Goal: Task Accomplishment & Management: Manage account settings

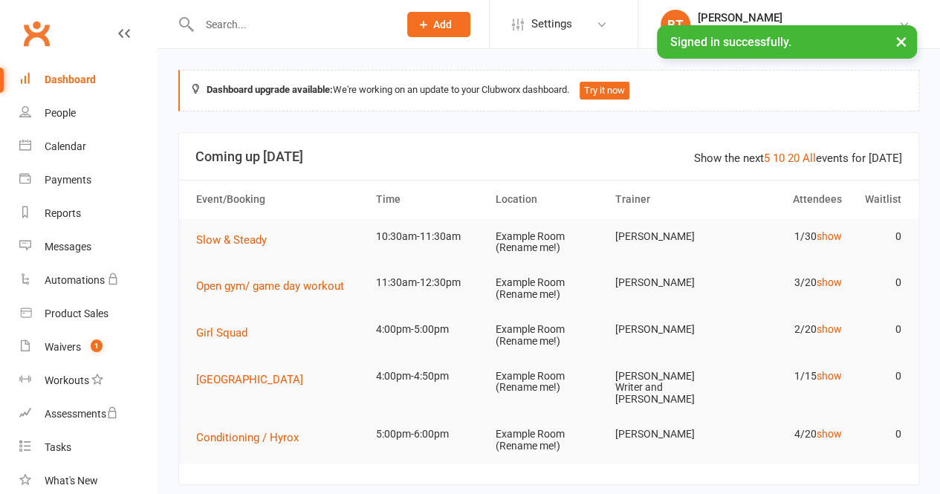
click at [906, 42] on button "×" at bounding box center [901, 41] width 27 height 32
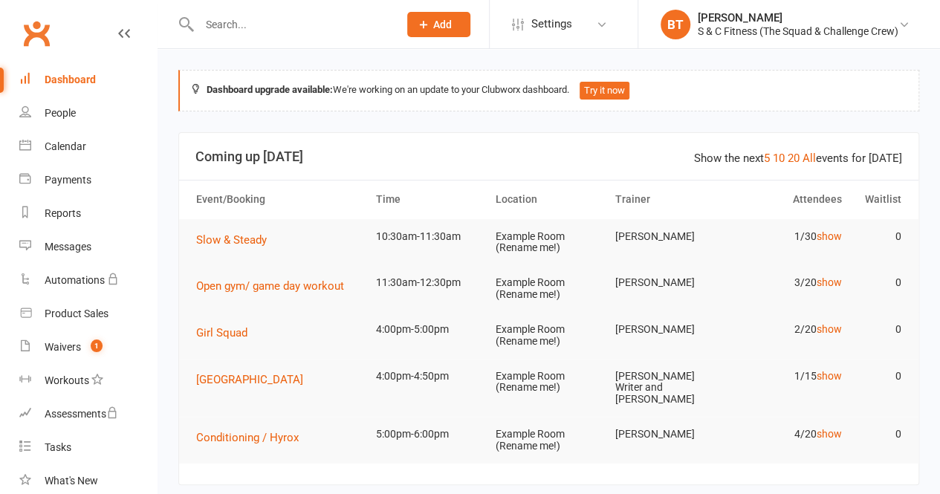
click at [440, 25] on span "Add" at bounding box center [442, 25] width 19 height 12
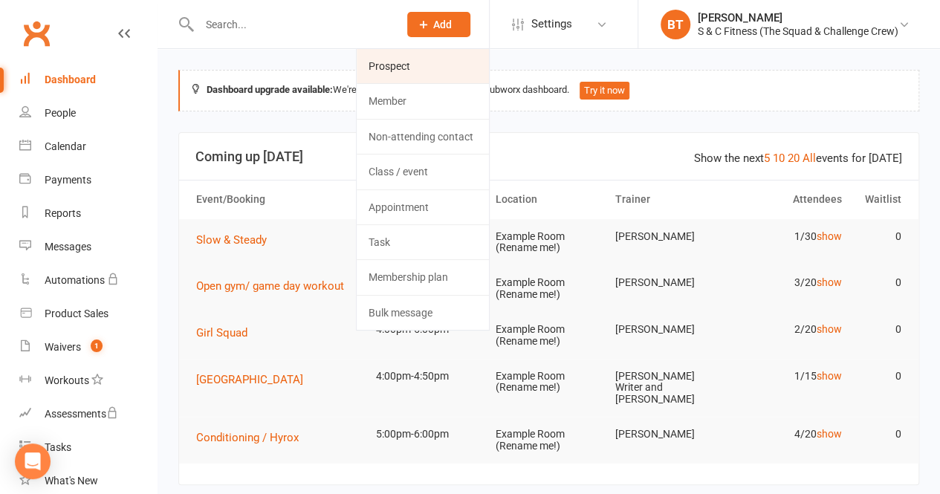
click at [400, 62] on link "Prospect" at bounding box center [422, 66] width 132 height 34
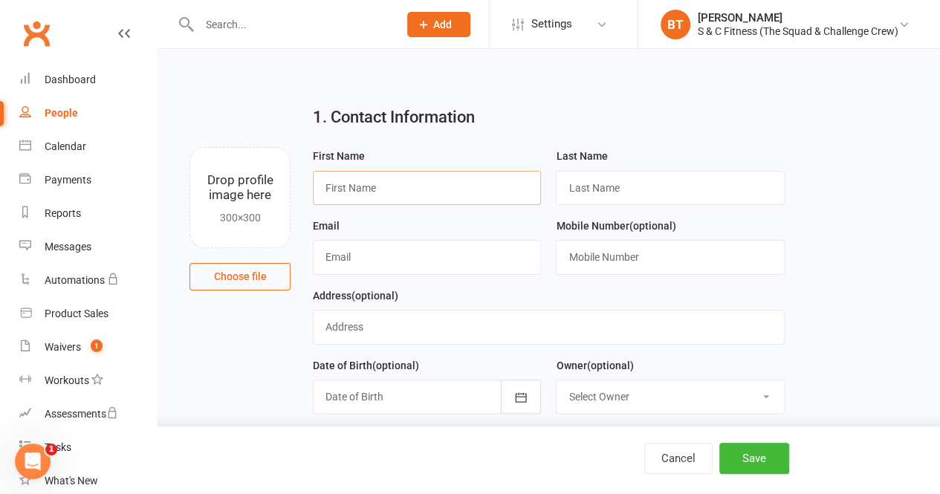
click at [367, 185] on input "text" at bounding box center [427, 188] width 228 height 34
type input "Bec"
click at [615, 189] on input "text" at bounding box center [670, 188] width 228 height 34
type input "Breust"
click at [463, 249] on input "text" at bounding box center [427, 257] width 228 height 34
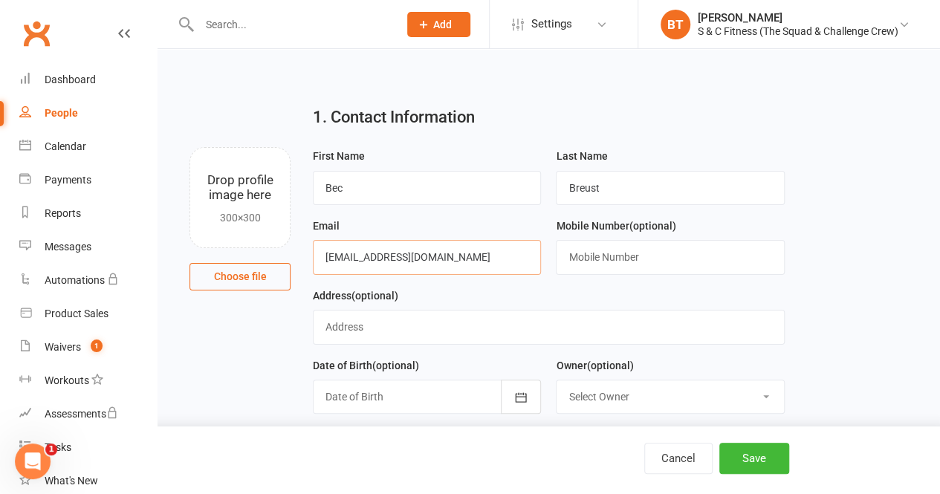
type input "[EMAIL_ADDRESS][DOMAIN_NAME]"
click at [766, 441] on div "Cancel Save" at bounding box center [470, 460] width 940 height 68
click at [756, 458] on button "Save" at bounding box center [754, 458] width 70 height 31
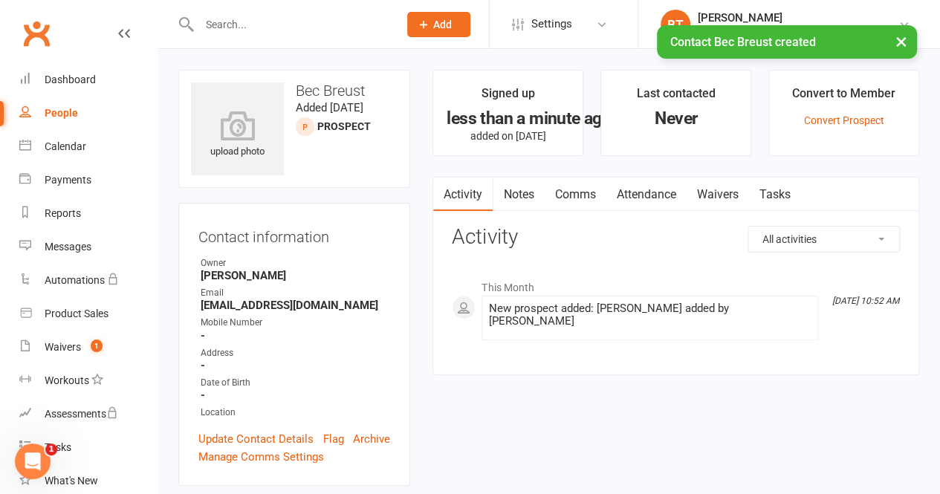
click at [710, 192] on link "Waivers" at bounding box center [717, 195] width 62 height 34
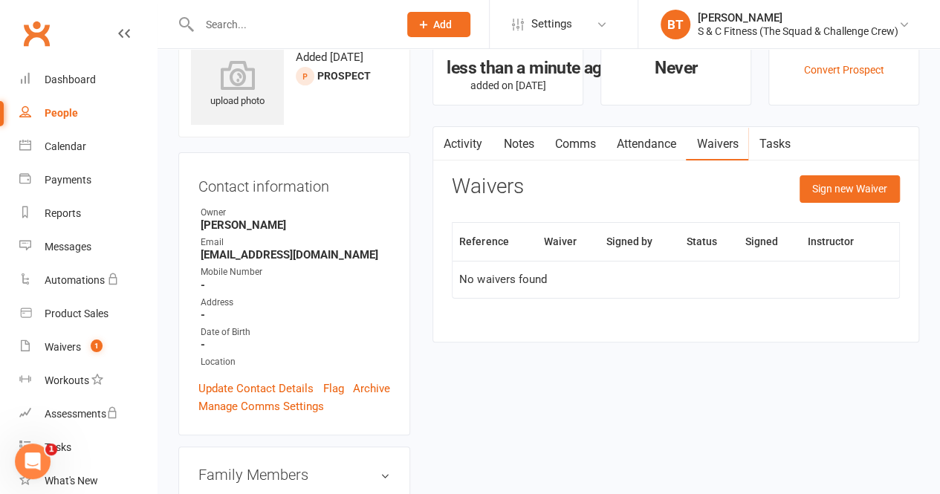
scroll to position [53, 0]
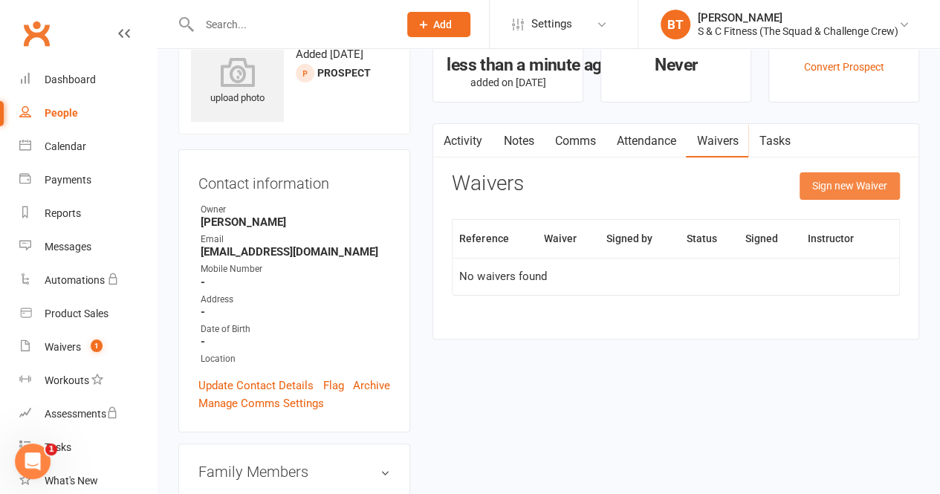
click at [836, 184] on button "Sign new Waiver" at bounding box center [849, 185] width 100 height 27
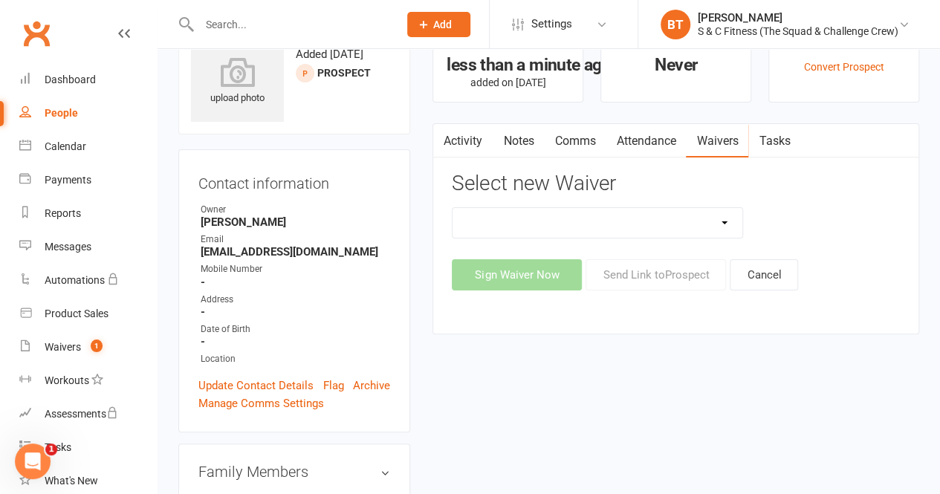
click at [715, 218] on select "Add new member Squad New Member Wavier Crew" at bounding box center [597, 223] width 290 height 30
select select "6963"
click at [452, 208] on select "Add new member Squad New Member Wavier Crew" at bounding box center [597, 223] width 290 height 30
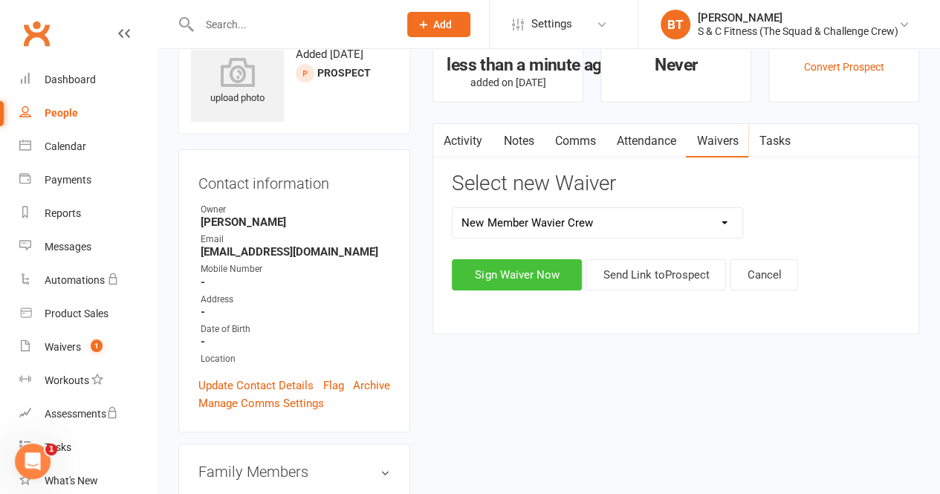
click at [536, 266] on button "Sign Waiver Now" at bounding box center [517, 274] width 130 height 31
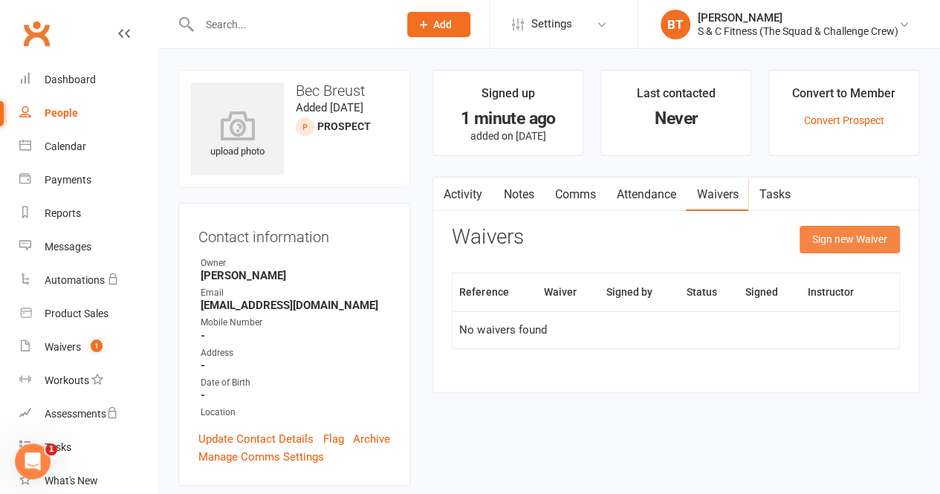
click at [826, 243] on button "Sign new Waiver" at bounding box center [849, 239] width 100 height 27
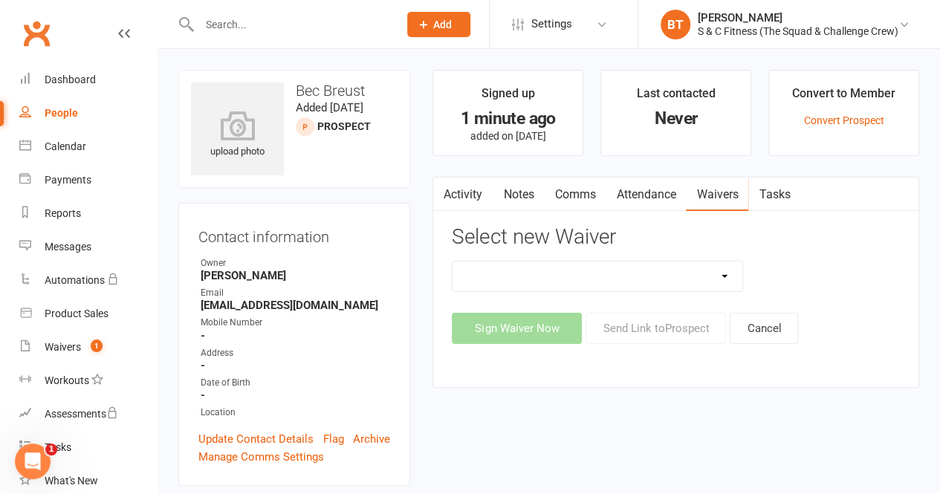
click at [720, 277] on select "Add new member Squad New Member Wavier Crew" at bounding box center [597, 276] width 290 height 30
select select "7070"
click at [452, 261] on select "Add new member Squad New Member Wavier Crew" at bounding box center [597, 276] width 290 height 30
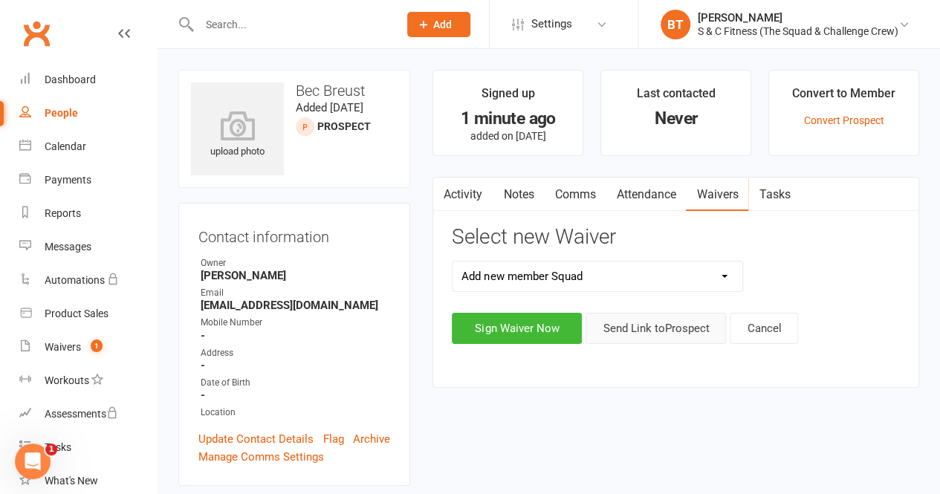
click at [637, 326] on button "Send Link to [GEOGRAPHIC_DATA]" at bounding box center [655, 328] width 140 height 31
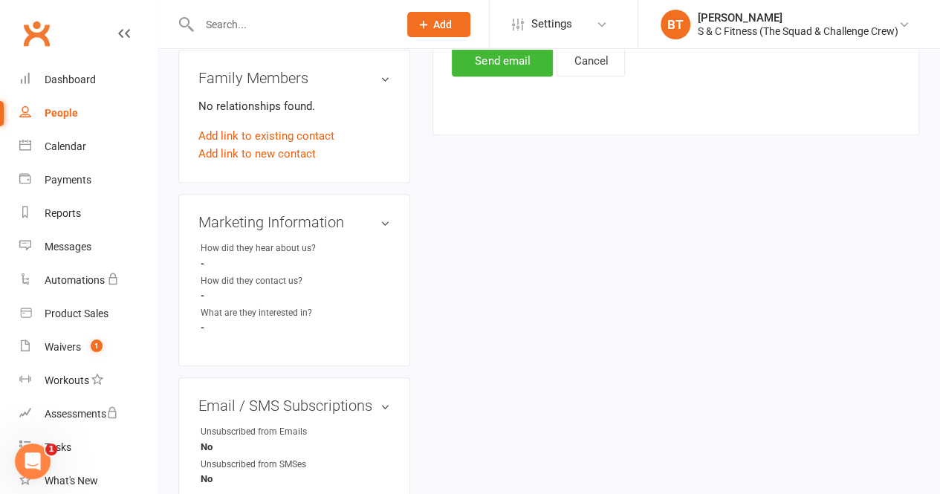
scroll to position [281, 0]
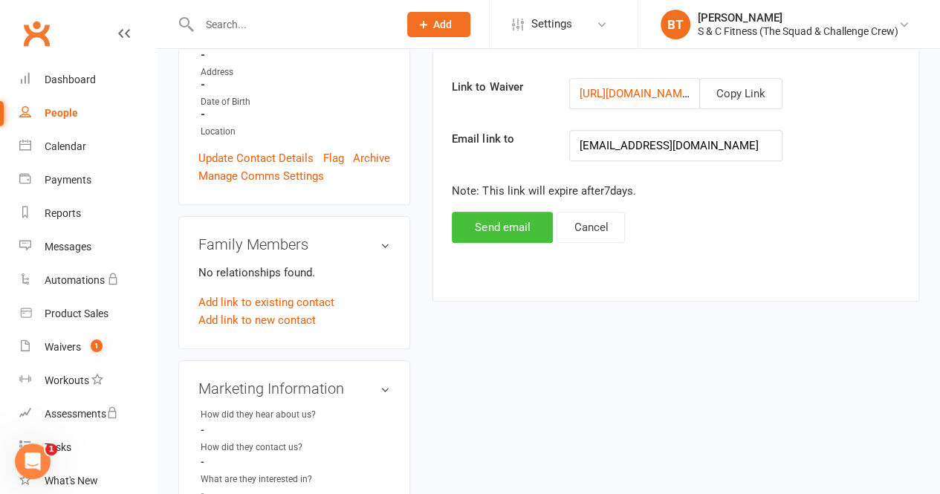
click at [508, 227] on button "Send email" at bounding box center [502, 227] width 101 height 31
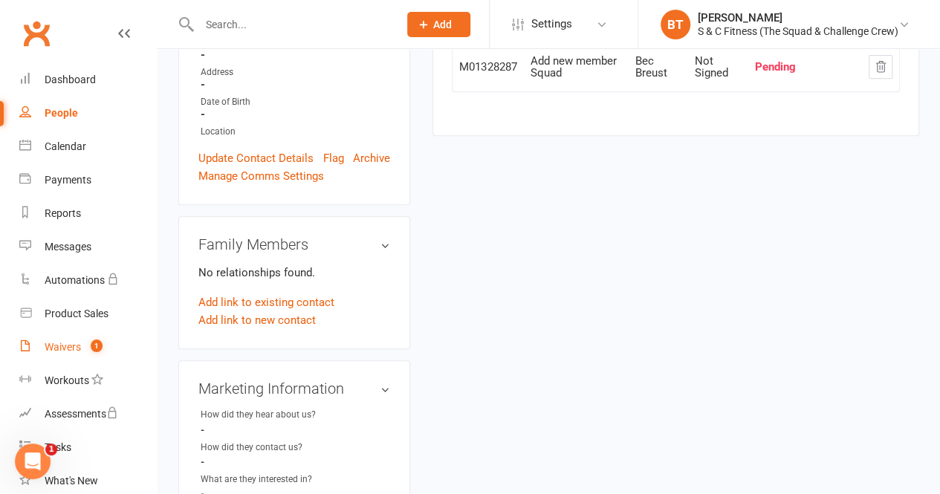
click at [97, 337] on link "Waivers 1" at bounding box center [87, 347] width 137 height 33
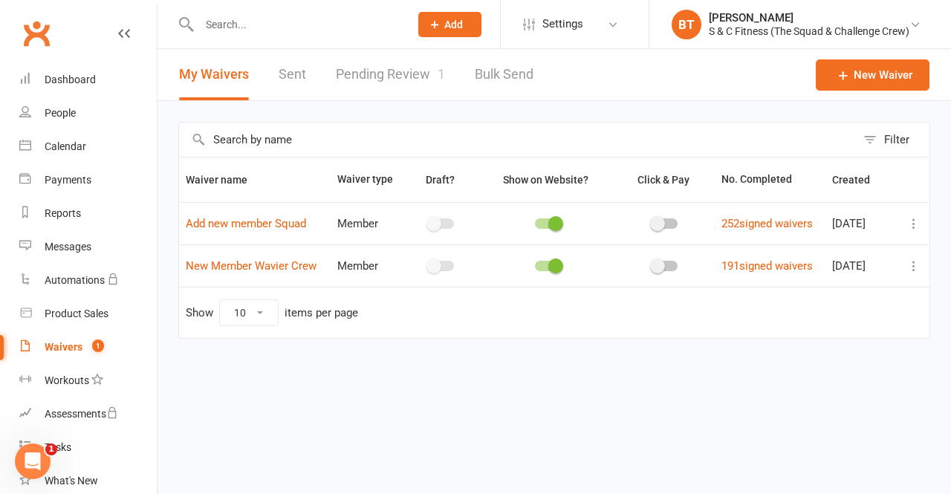
click at [400, 77] on link "Pending Review 1" at bounding box center [390, 74] width 109 height 51
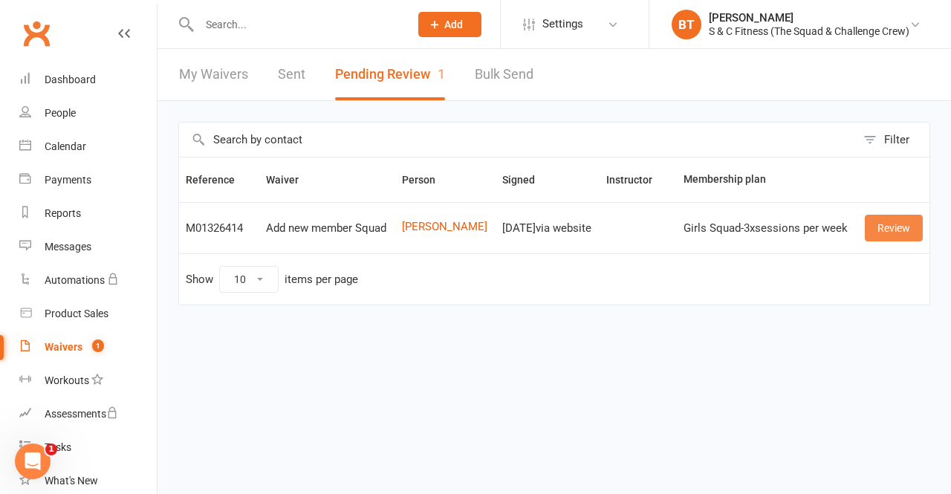
click at [899, 227] on link "Review" at bounding box center [894, 228] width 58 height 27
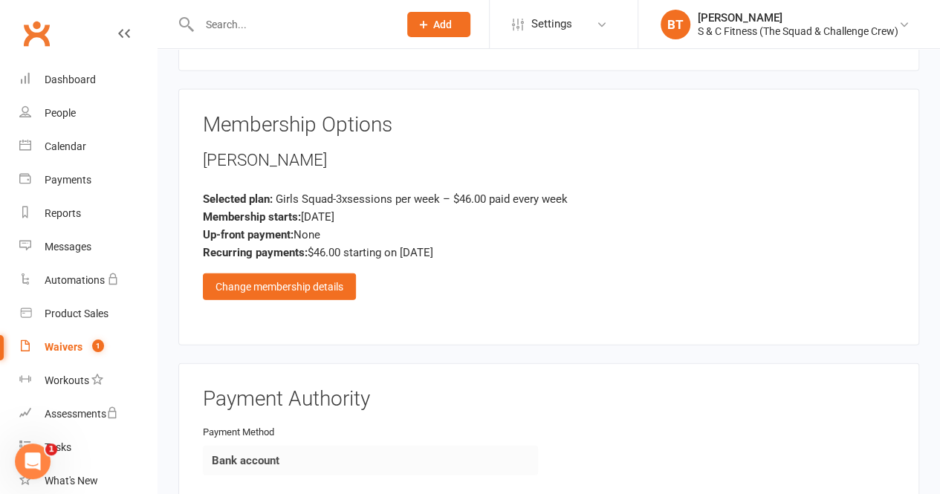
scroll to position [1670, 0]
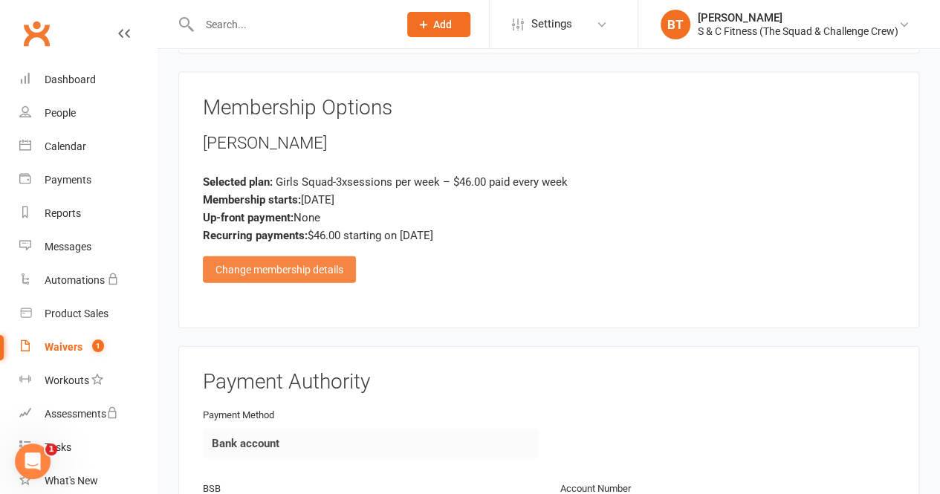
click at [325, 256] on div "Change membership details" at bounding box center [279, 269] width 153 height 27
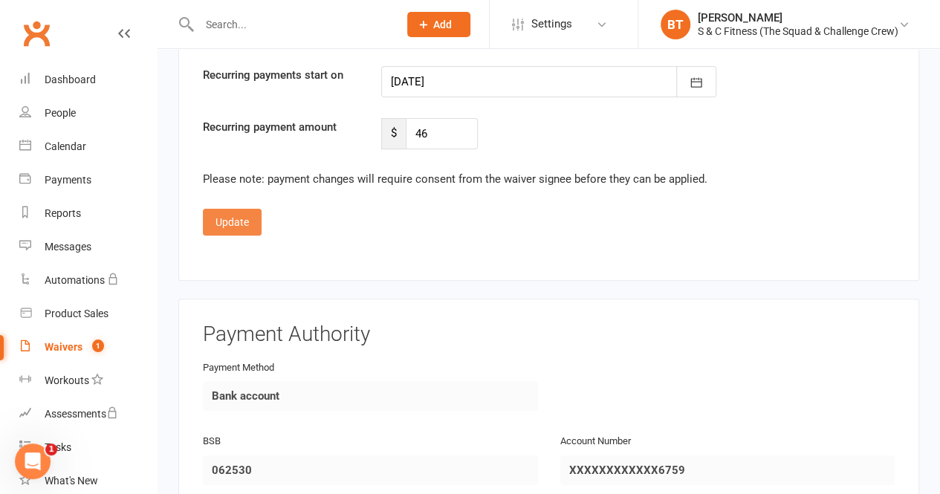
click at [245, 209] on button "Update" at bounding box center [232, 222] width 59 height 27
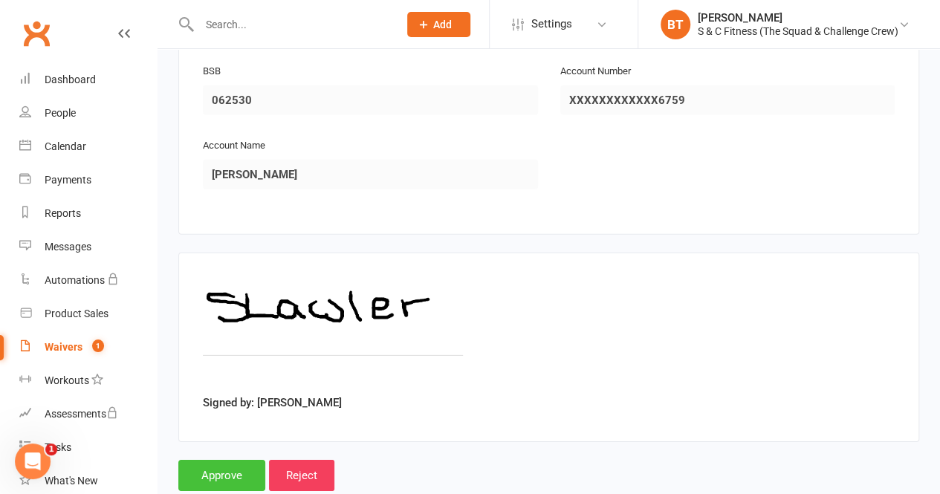
click at [230, 460] on input "Approve" at bounding box center [221, 475] width 87 height 31
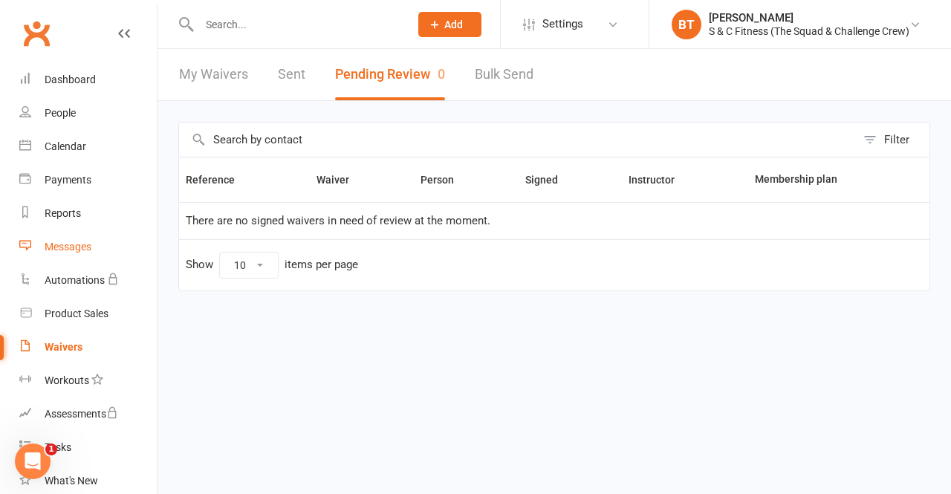
click at [64, 244] on div "Messages" at bounding box center [68, 247] width 47 height 12
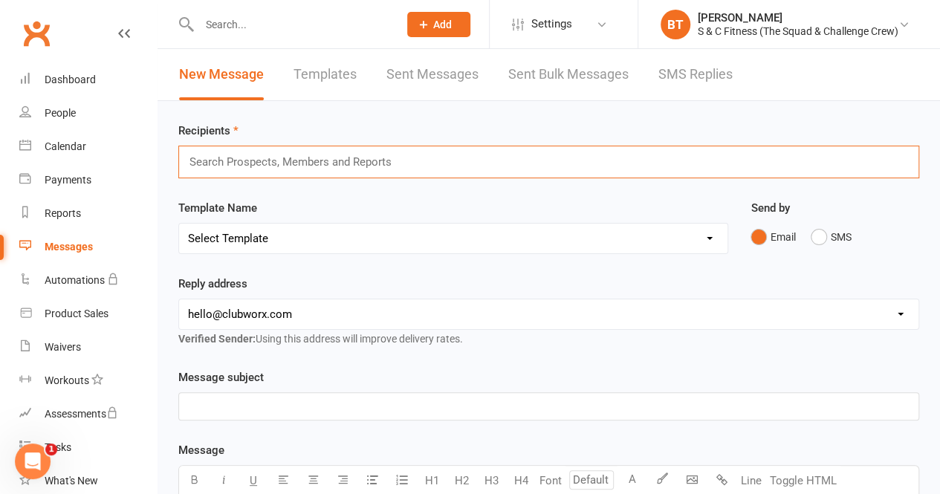
click at [247, 158] on input "text" at bounding box center [297, 161] width 218 height 19
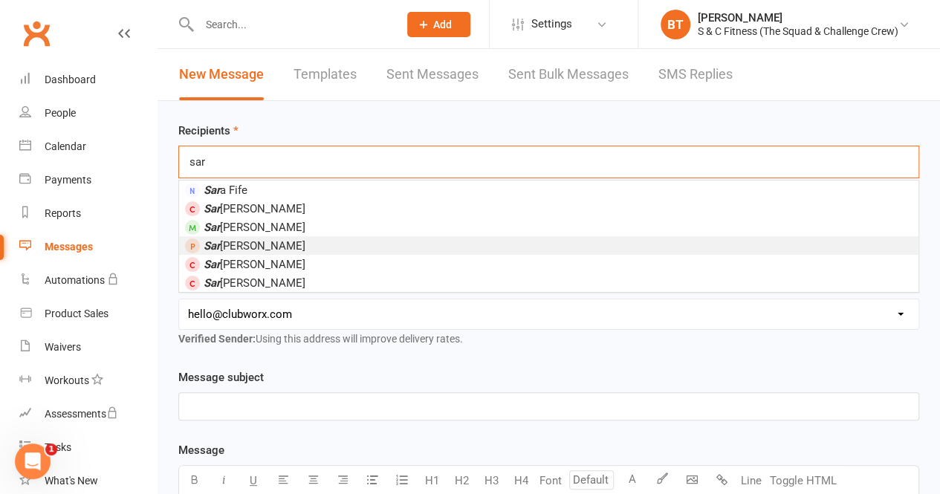
type input "sar"
click at [244, 245] on span "Sar [PERSON_NAME]" at bounding box center [254, 245] width 102 height 13
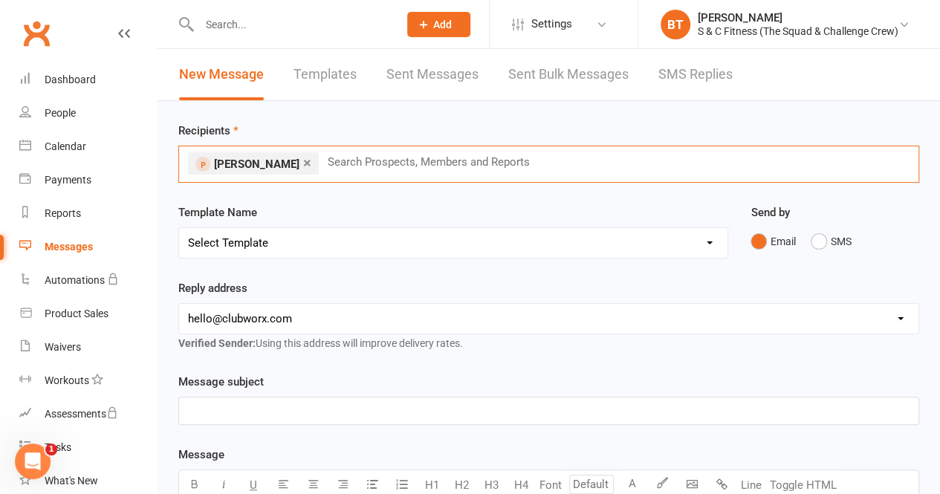
click at [709, 246] on select "Select Template [Email] Birthdays [Email] Girl Squad Member Sign Up [Email] Ses…" at bounding box center [453, 243] width 548 height 30
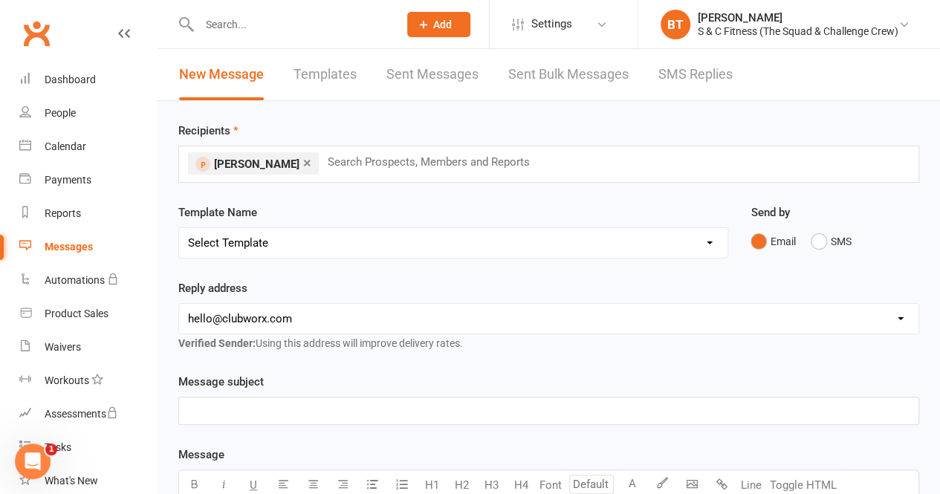
select select "3"
click at [179, 228] on select "Select Template [Email] Birthdays [Email] Girl Squad Member Sign Up [Email] Ses…" at bounding box center [453, 243] width 548 height 30
click at [539, 364] on div "Reply address [EMAIL_ADDRESS][DOMAIN_NAME] Verified Sender: Using this address …" at bounding box center [548, 326] width 763 height 94
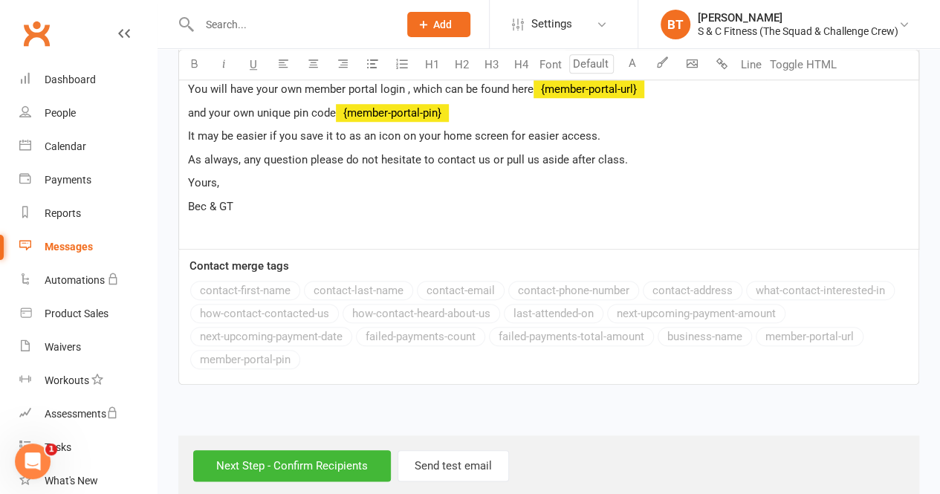
scroll to position [600, 0]
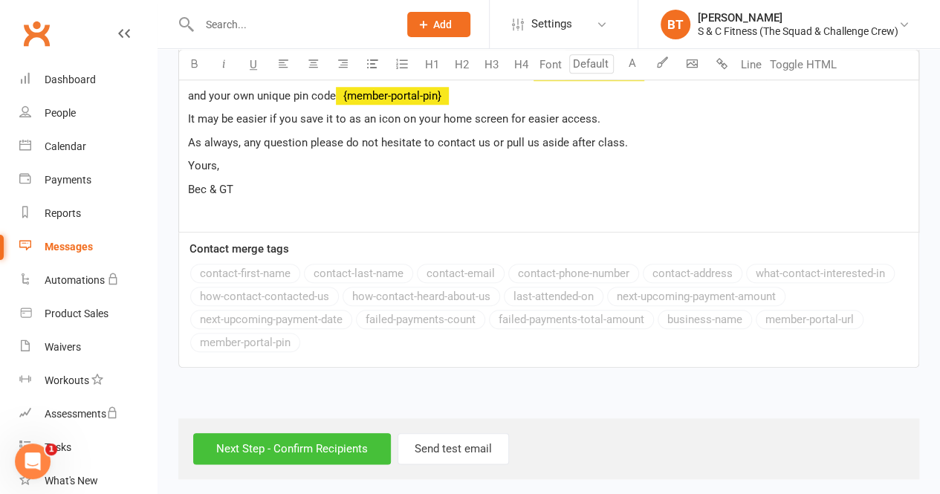
click at [310, 433] on input "Next Step - Confirm Recipients" at bounding box center [292, 448] width 198 height 31
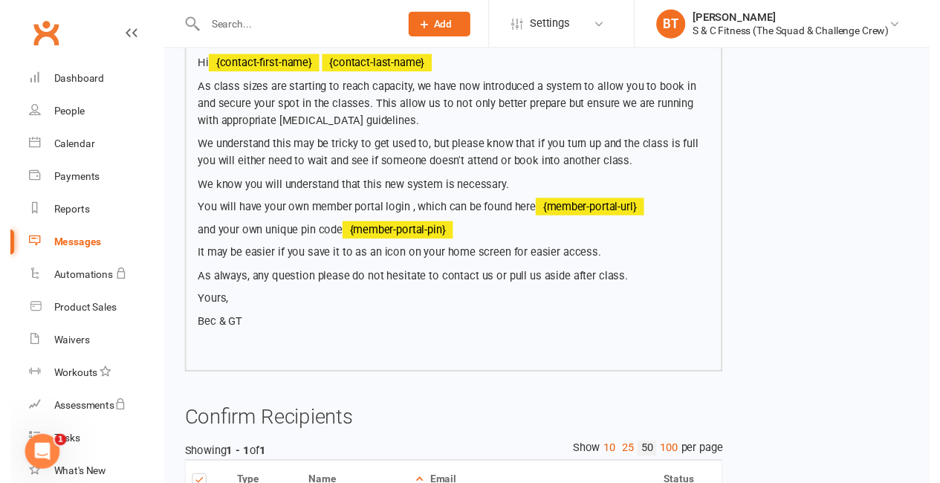
scroll to position [438, 0]
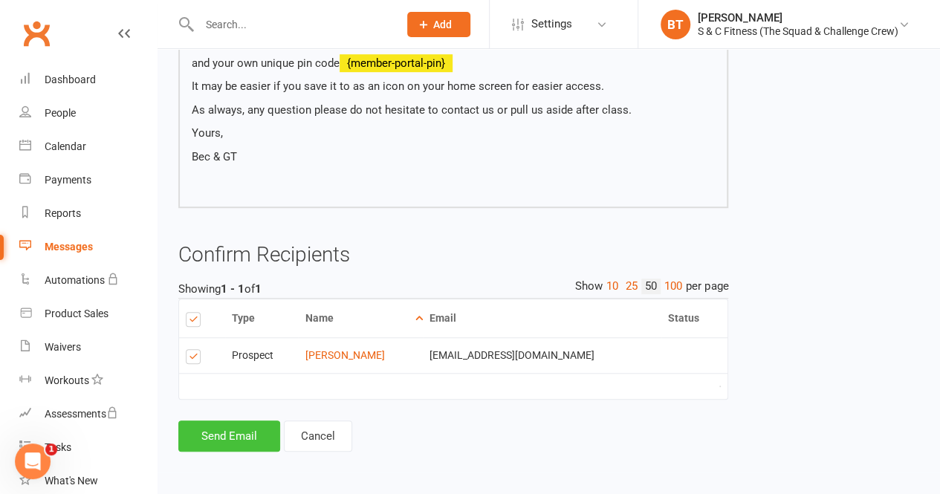
click at [228, 432] on button "Send Email" at bounding box center [229, 435] width 102 height 31
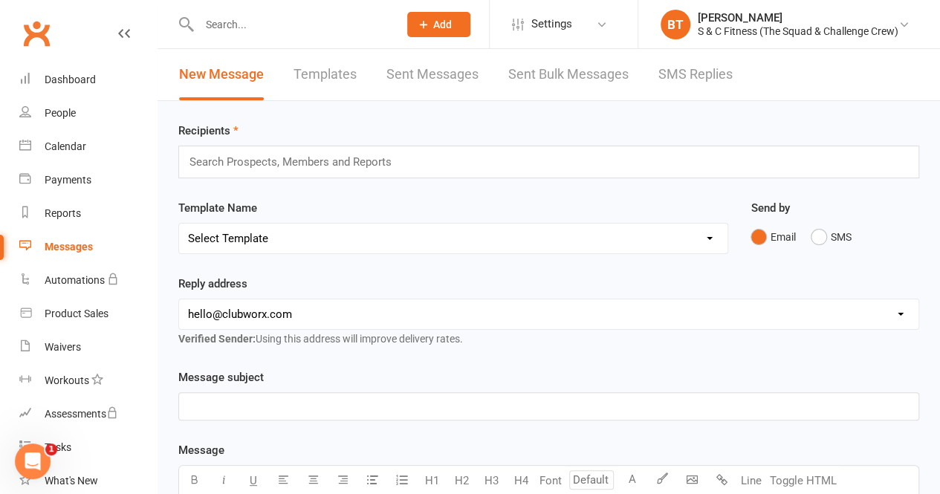
click at [296, 26] on input "text" at bounding box center [291, 24] width 193 height 21
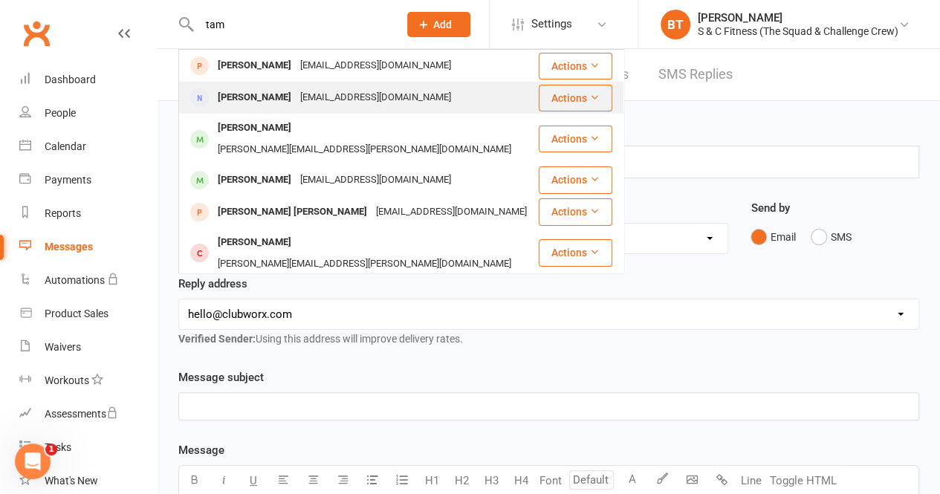
type input "tam"
click at [319, 94] on div "[EMAIL_ADDRESS][DOMAIN_NAME]" at bounding box center [376, 98] width 160 height 22
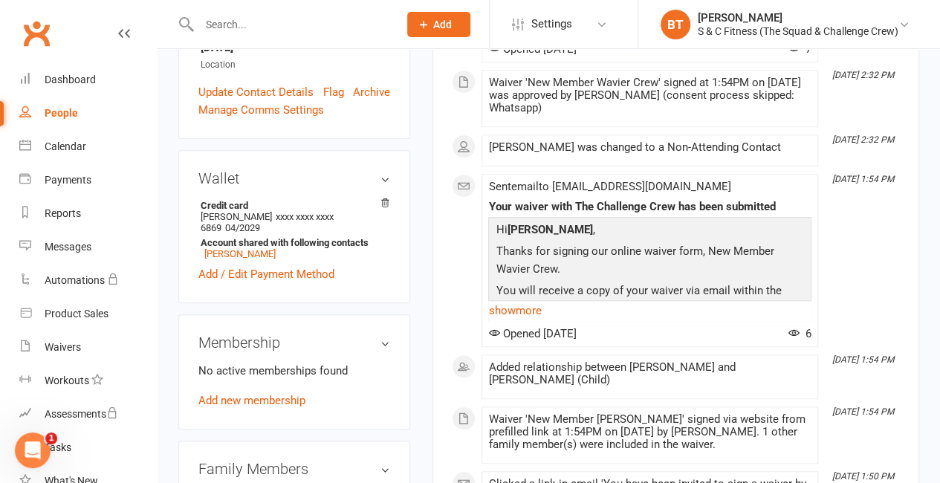
scroll to position [417, 0]
click at [240, 249] on link "[PERSON_NAME]" at bounding box center [239, 254] width 71 height 11
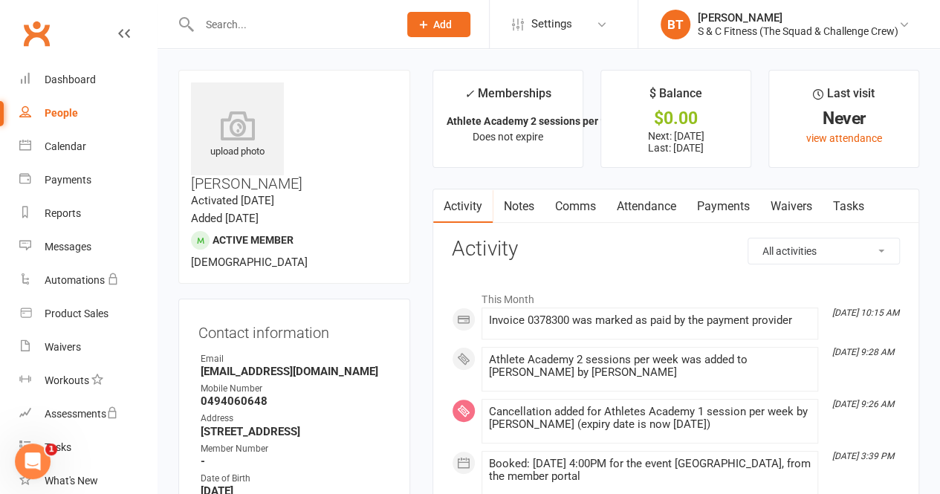
click at [307, 29] on input "text" at bounding box center [291, 24] width 193 height 21
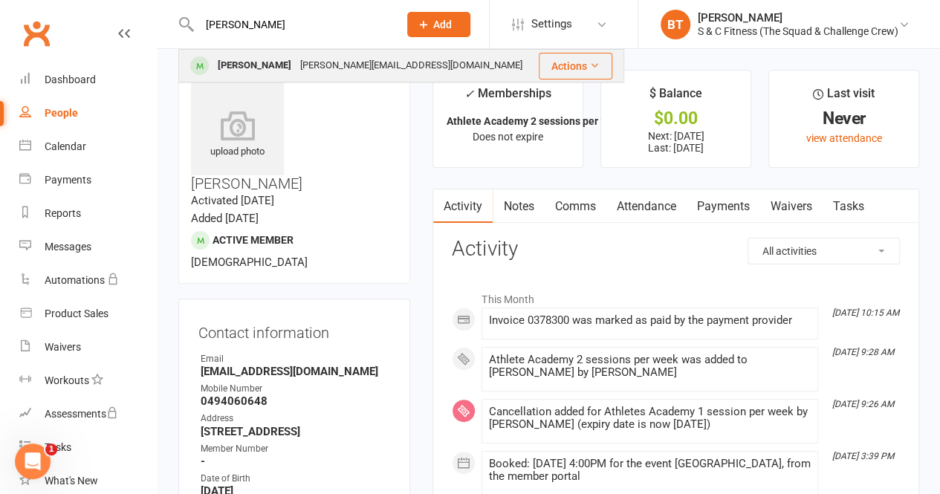
type input "[PERSON_NAME]"
click at [296, 69] on div "[PERSON_NAME][EMAIL_ADDRESS][DOMAIN_NAME]" at bounding box center [411, 66] width 231 height 22
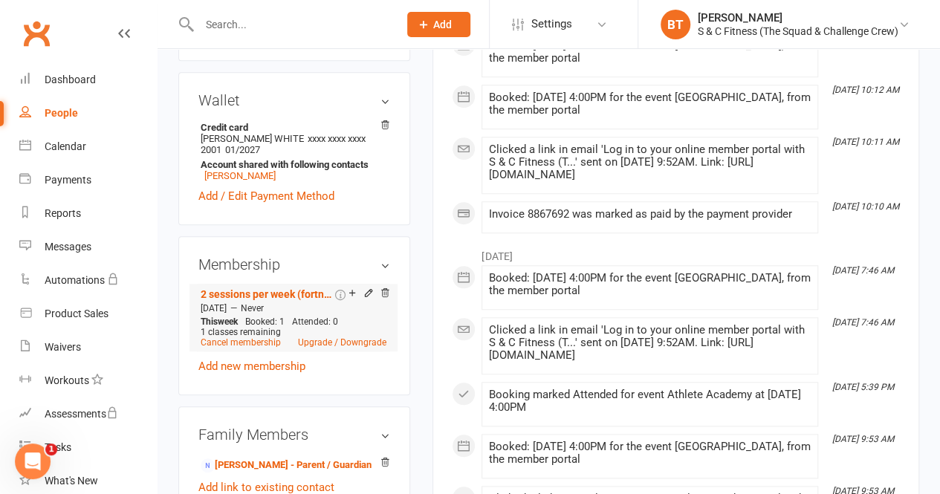
scroll to position [535, 0]
click at [308, 287] on link "2 sessions per week (fortnightly)" at bounding box center [266, 293] width 131 height 12
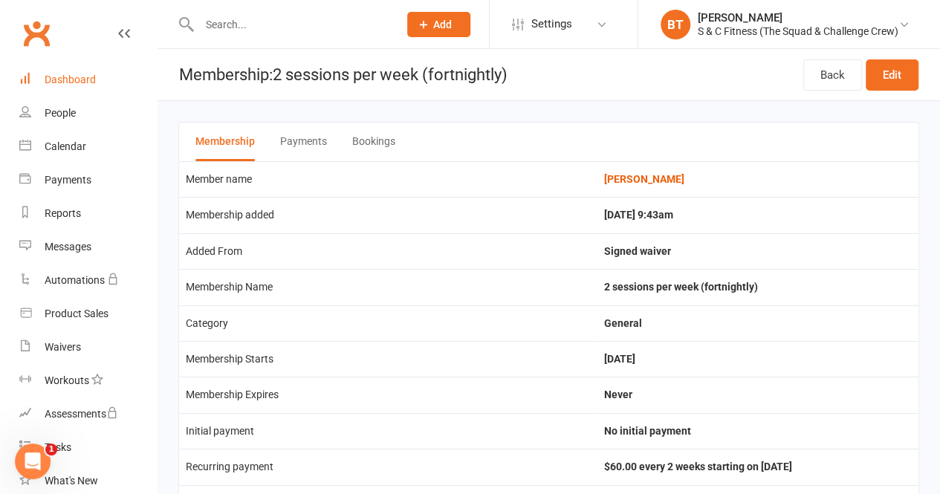
click at [92, 80] on div "Dashboard" at bounding box center [70, 80] width 51 height 12
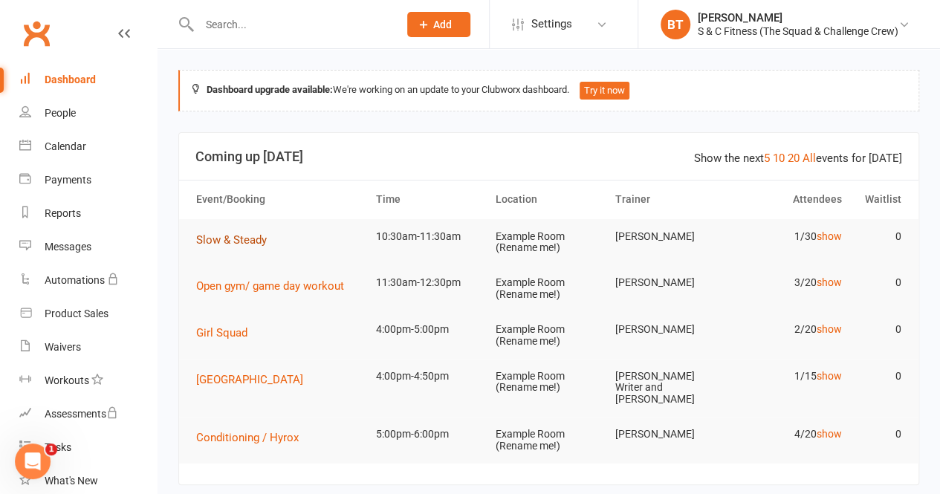
click at [243, 234] on span "Slow & Steady" at bounding box center [231, 239] width 71 height 13
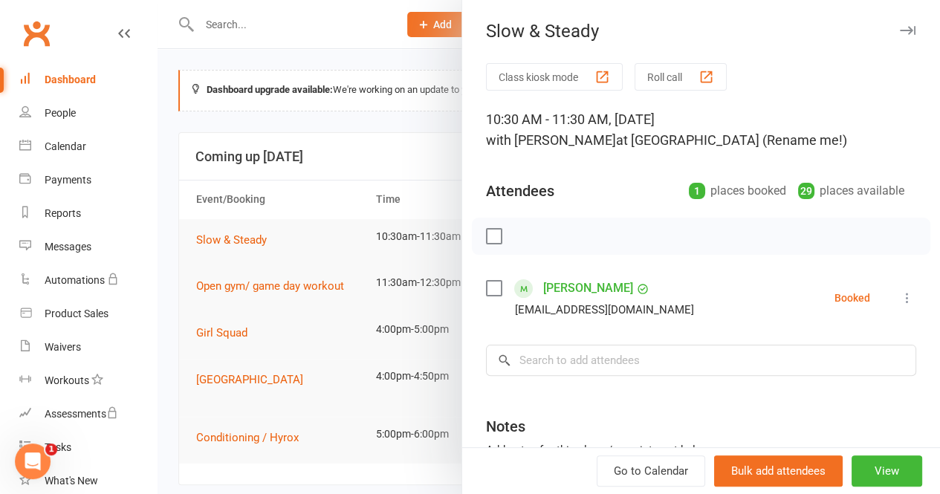
scroll to position [37, 0]
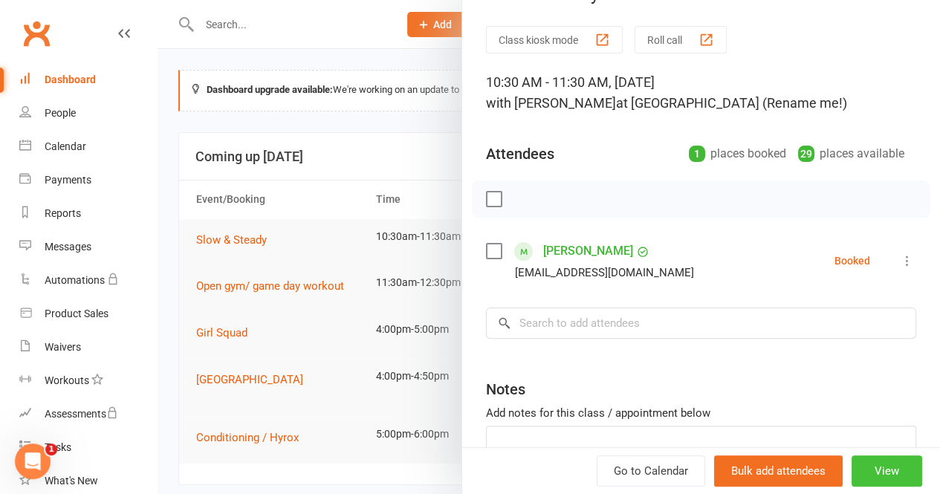
click at [876, 463] on button "View" at bounding box center [886, 470] width 71 height 31
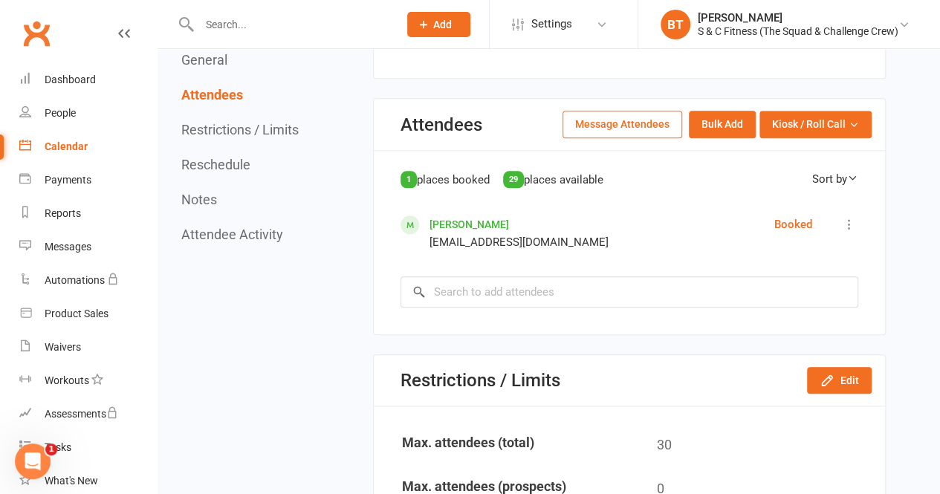
scroll to position [626, 0]
click at [569, 287] on input "search" at bounding box center [629, 291] width 458 height 31
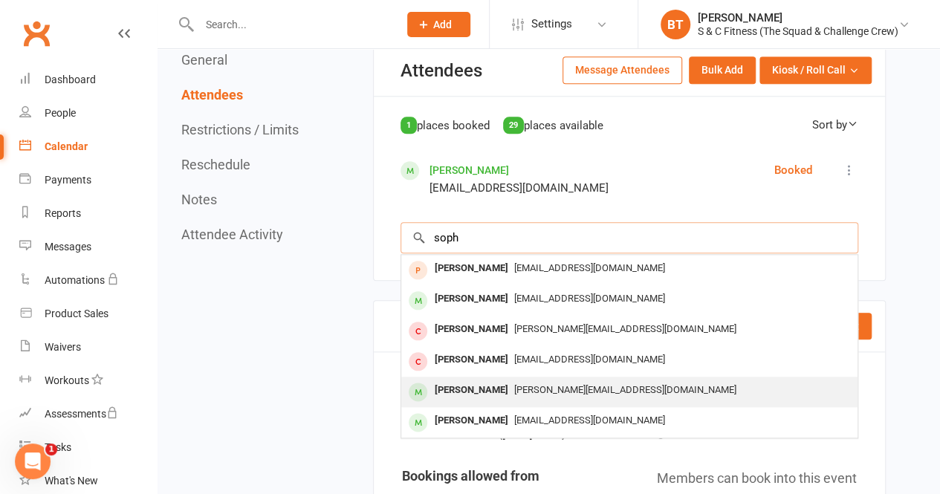
scroll to position [693, 0]
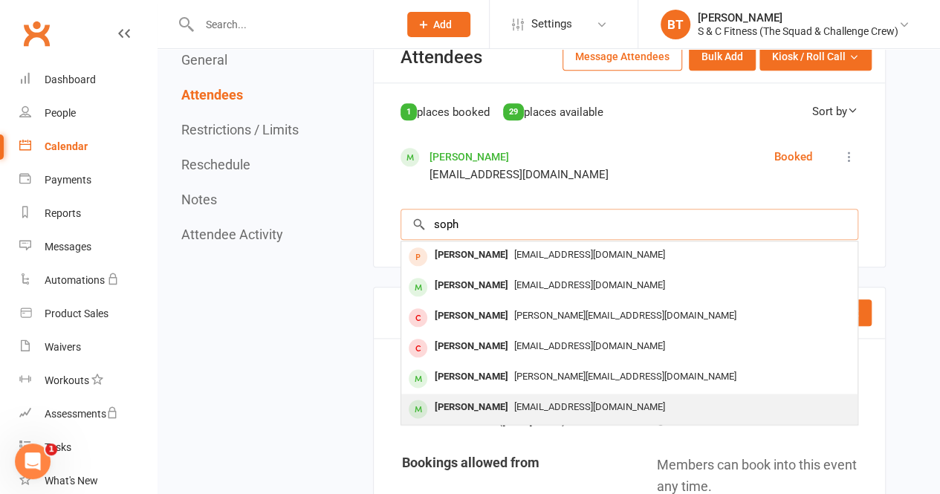
type input "soph"
click at [531, 408] on span "[EMAIL_ADDRESS][DOMAIN_NAME]" at bounding box center [589, 406] width 151 height 11
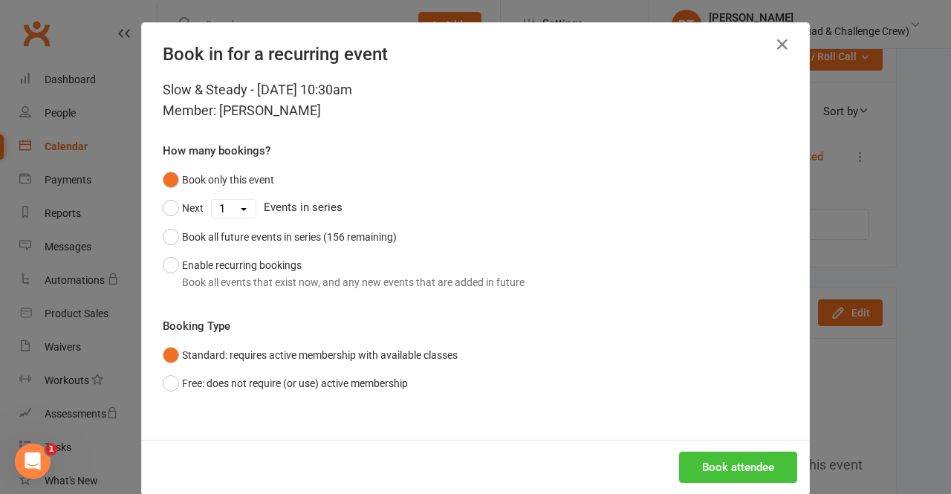
click at [755, 463] on button "Book attendee" at bounding box center [738, 467] width 118 height 31
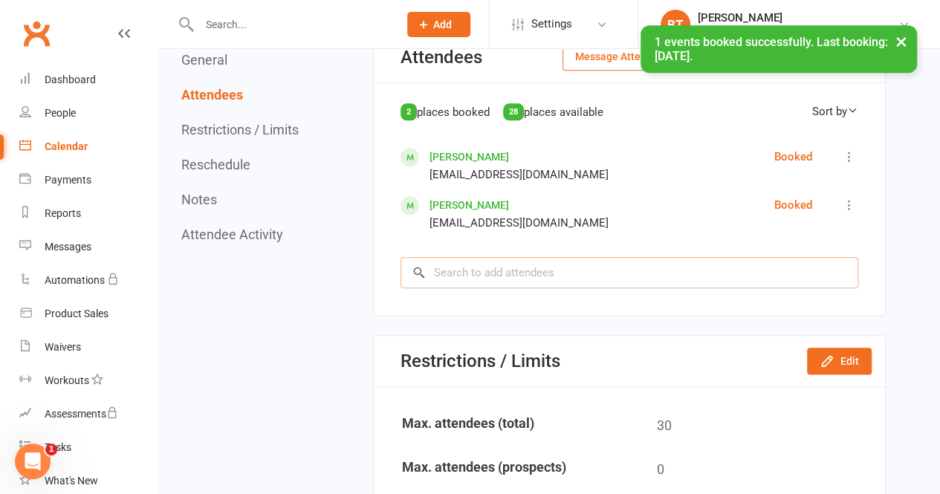
click at [525, 268] on input "search" at bounding box center [629, 272] width 458 height 31
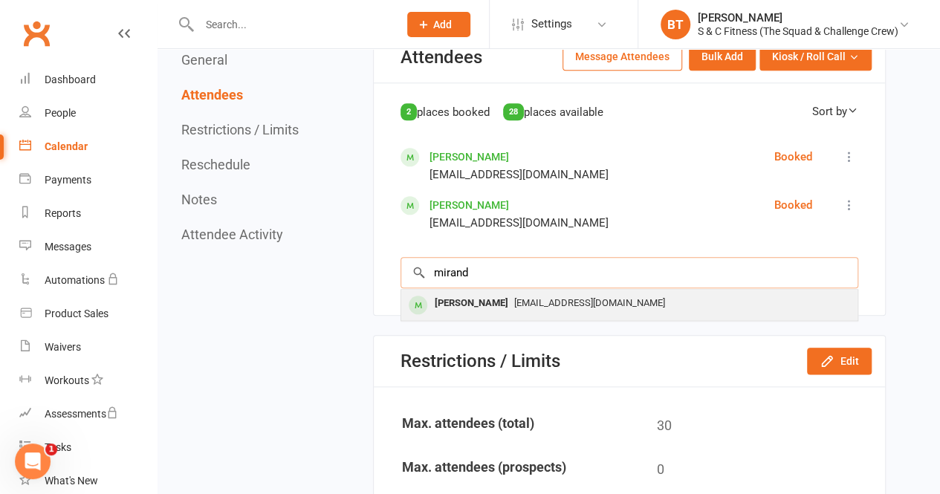
type input "mirand"
click at [514, 310] on div "[PERSON_NAME]" at bounding box center [471, 304] width 85 height 22
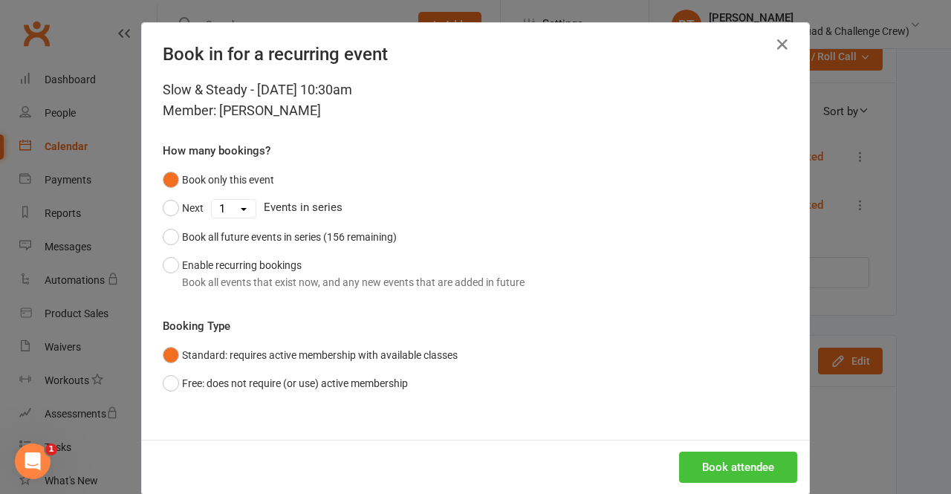
click at [706, 466] on button "Book attendee" at bounding box center [738, 467] width 118 height 31
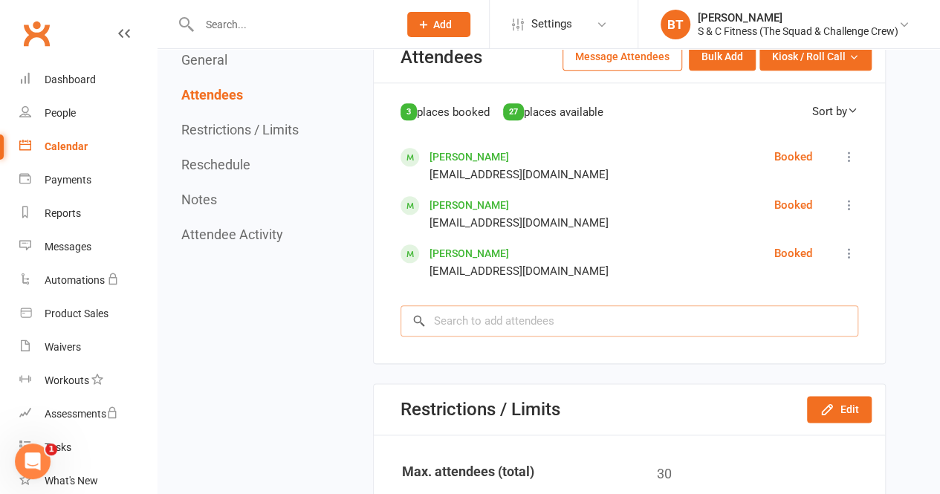
click at [640, 316] on input "search" at bounding box center [629, 320] width 458 height 31
